Goal: Task Accomplishment & Management: Manage account settings

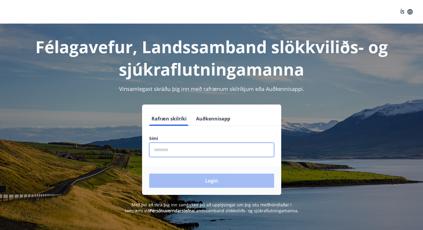
click at [179, 156] on input "phone" at bounding box center [211, 150] width 125 height 14
type input "********"
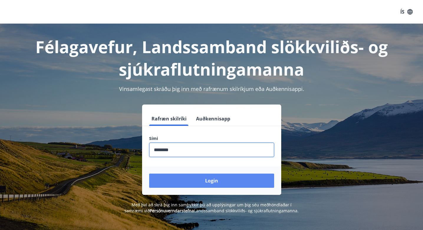
click at [179, 183] on button "Login" at bounding box center [211, 181] width 125 height 14
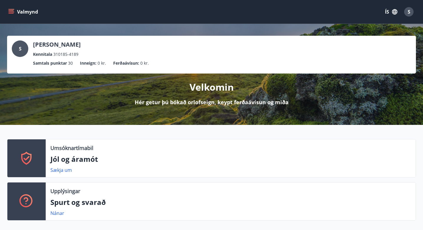
click at [11, 13] on icon "menu" at bounding box center [11, 13] width 5 height 1
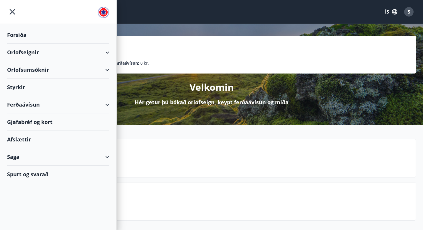
click at [108, 52] on div "Orlofseignir" at bounding box center [58, 52] width 102 height 17
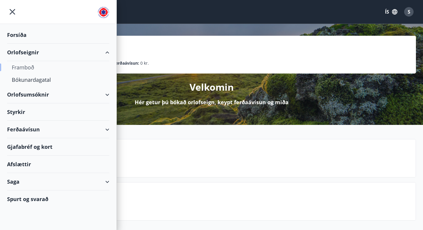
click at [20, 66] on div "Framboð" at bounding box center [58, 67] width 93 height 12
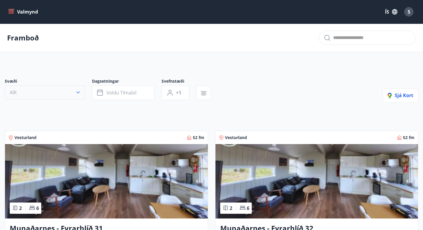
click at [50, 93] on button "Allt" at bounding box center [45, 92] width 80 height 14
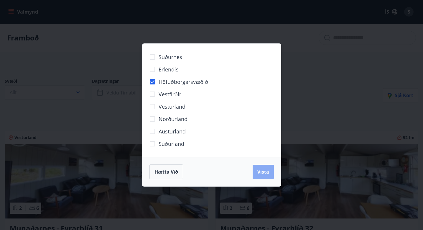
click at [260, 172] on span "Vista" at bounding box center [264, 172] width 12 height 6
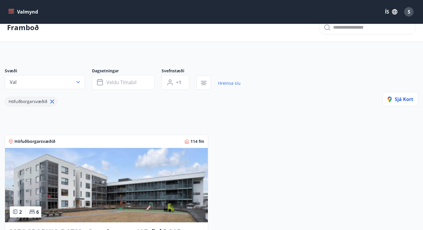
scroll to position [9, 0]
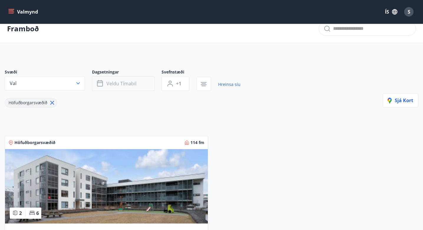
click at [133, 86] on span "Veldu tímabil" at bounding box center [122, 83] width 30 height 6
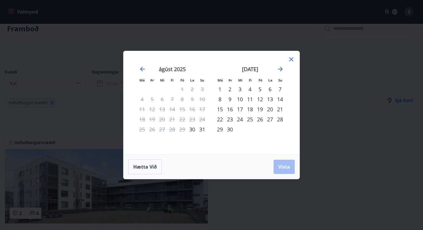
click at [201, 129] on div "31" at bounding box center [202, 129] width 10 height 10
click at [230, 88] on div "2" at bounding box center [230, 89] width 10 height 10
click at [282, 168] on span "Vista" at bounding box center [285, 166] width 12 height 6
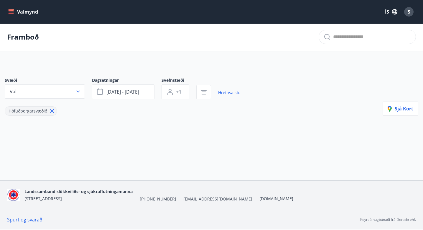
scroll to position [1, 0]
click at [9, 11] on icon "menu" at bounding box center [11, 12] width 6 height 6
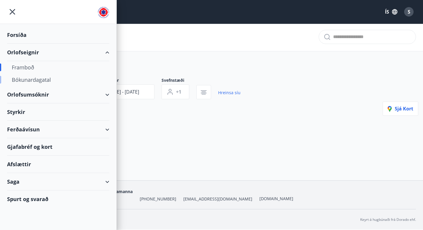
click at [34, 80] on div "Bókunardagatal" at bounding box center [58, 79] width 93 height 12
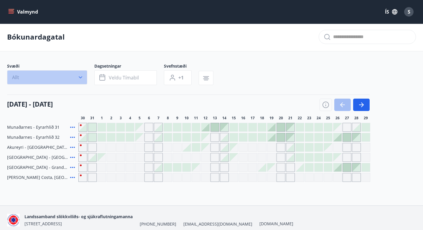
click at [68, 79] on button "Allt" at bounding box center [47, 77] width 80 height 14
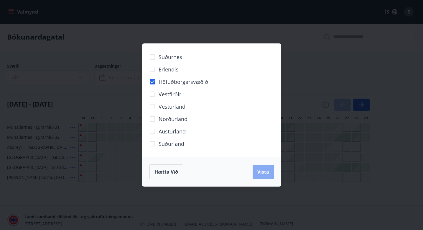
click at [270, 178] on button "Vista" at bounding box center [263, 172] width 21 height 14
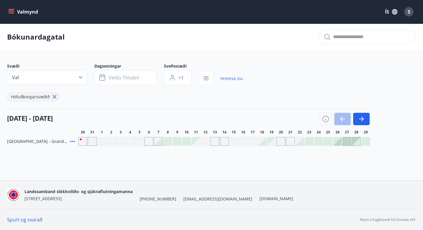
click at [91, 142] on div "Gráir dagar eru ekki bókanlegir" at bounding box center [92, 141] width 9 height 9
click at [10, 13] on icon "menu" at bounding box center [11, 13] width 5 height 1
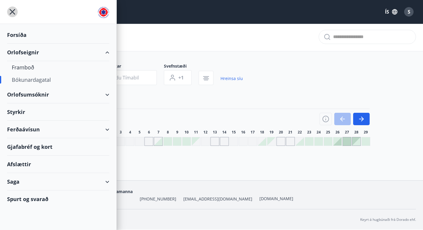
click at [12, 11] on icon "menu" at bounding box center [13, 12] width 6 height 6
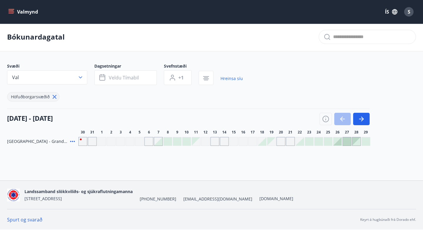
click at [408, 13] on div "S" at bounding box center [409, 11] width 9 height 9
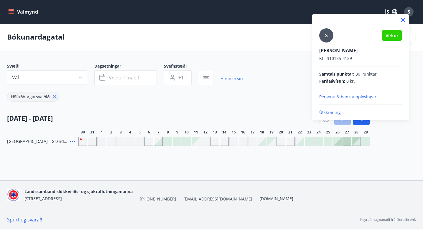
click at [333, 114] on p "Útskráning" at bounding box center [361, 112] width 83 height 6
